Goal: Find specific page/section: Find specific page/section

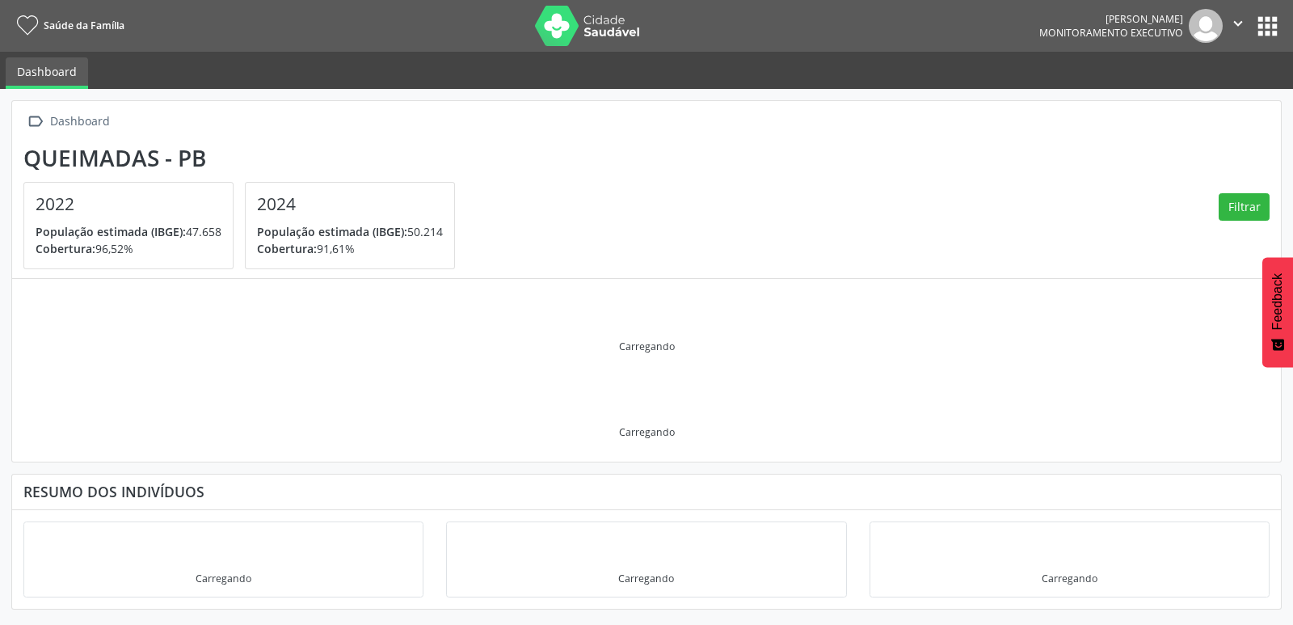
click at [1283, 27] on nav "Saúde da Família [PERSON_NAME] Monitoramento Executivo  Configurações Sair apps" at bounding box center [646, 26] width 1293 height 52
click at [1267, 21] on button "apps" at bounding box center [1268, 26] width 28 height 28
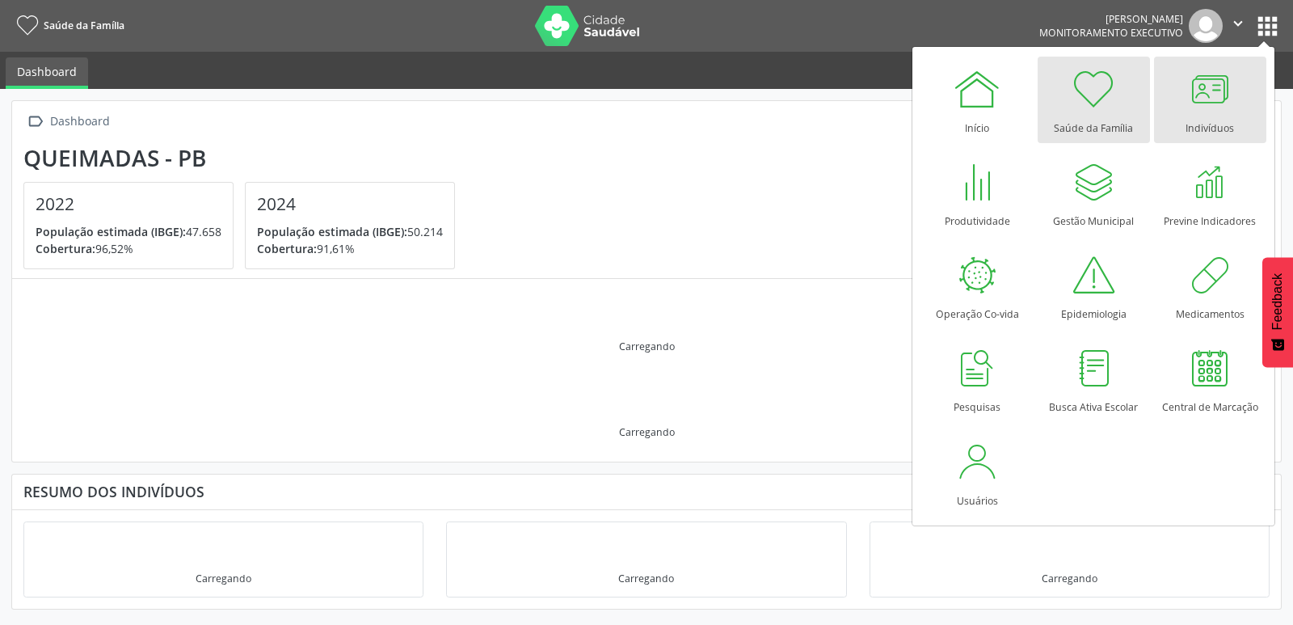
click at [1203, 127] on div "Indivíduos" at bounding box center [1210, 124] width 48 height 22
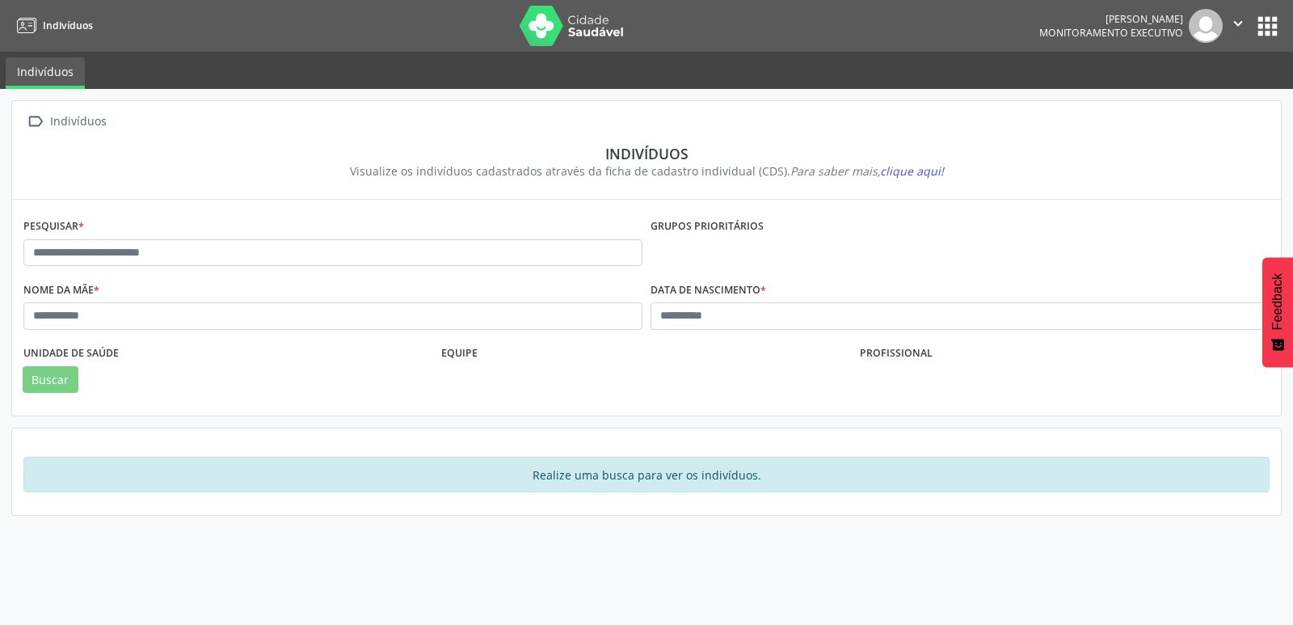
click at [440, 228] on div "Pesquisar *" at bounding box center [332, 245] width 627 height 63
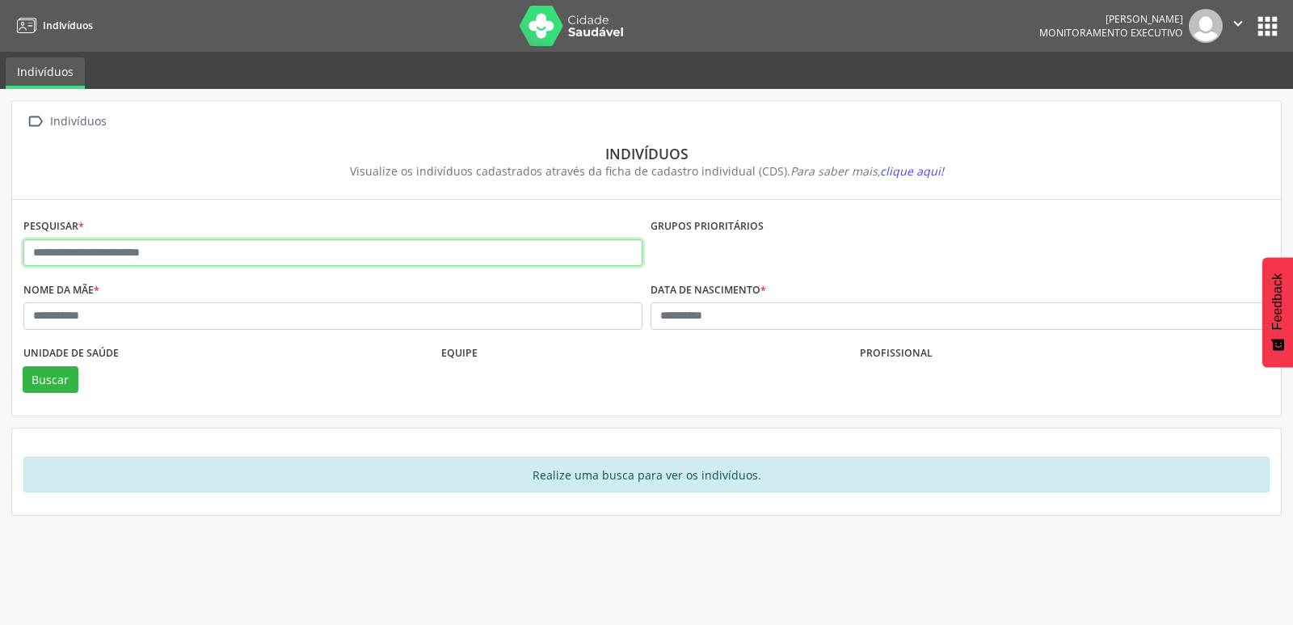
click at [483, 251] on input "text" at bounding box center [332, 252] width 619 height 27
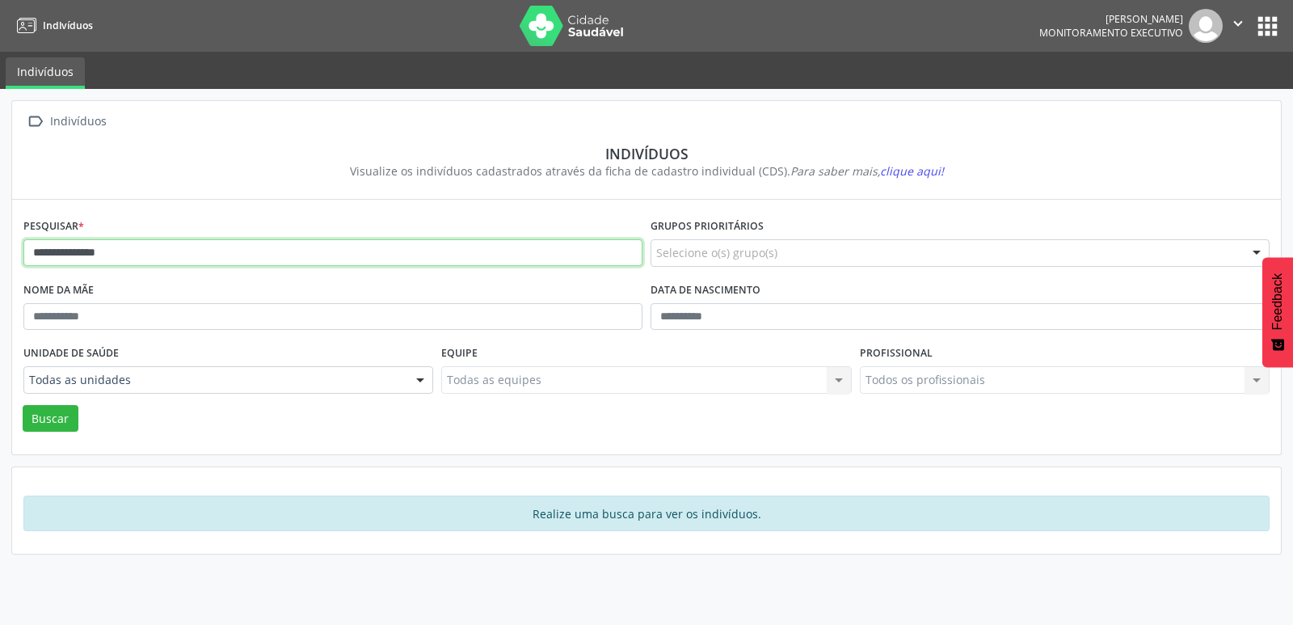
type input "**********"
click at [23, 405] on button "Buscar" at bounding box center [51, 418] width 56 height 27
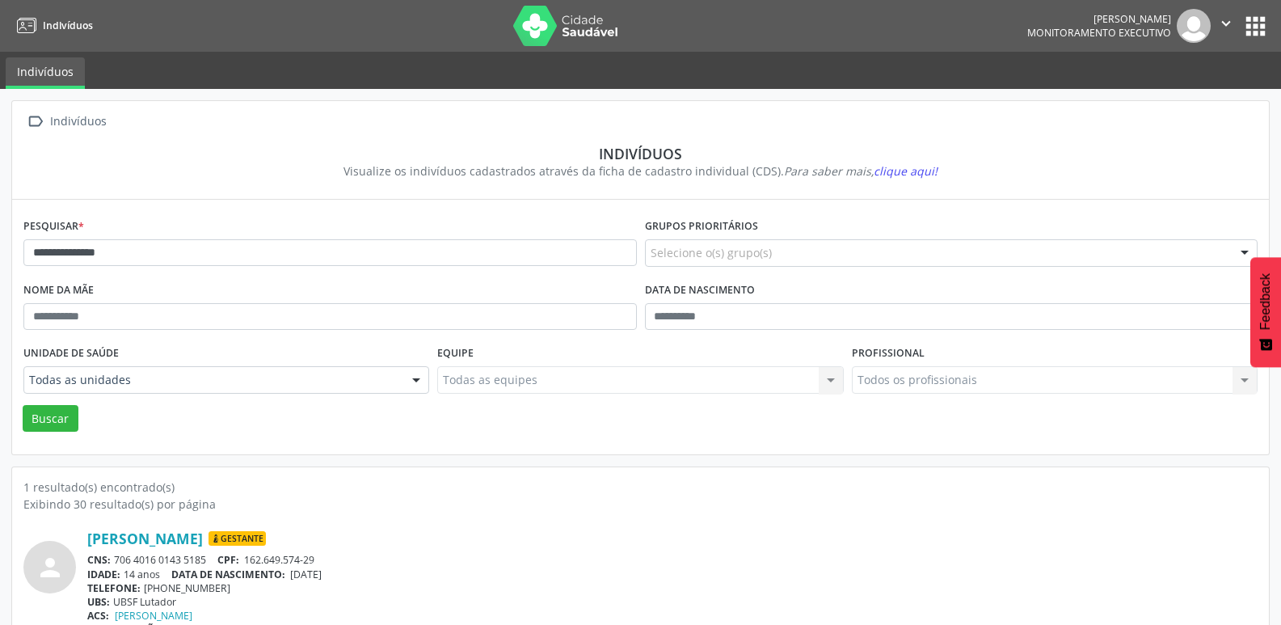
scroll to position [35, 0]
